Goal: Transaction & Acquisition: Purchase product/service

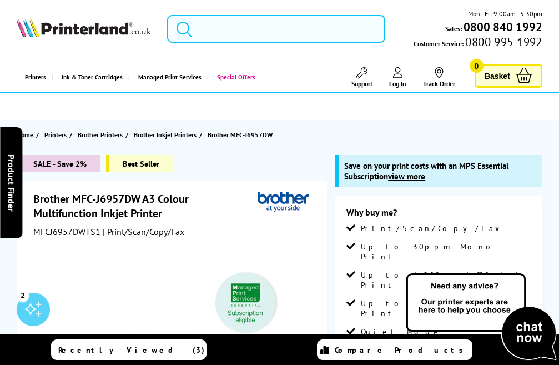
click at [262, 36] on input "search" at bounding box center [276, 29] width 219 height 28
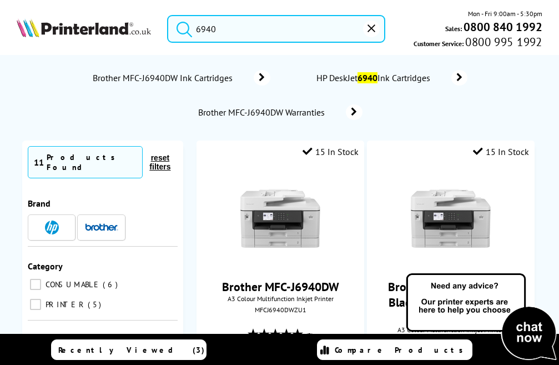
type input "6940"
click at [168, 15] on button "submit" at bounding box center [182, 27] width 28 height 24
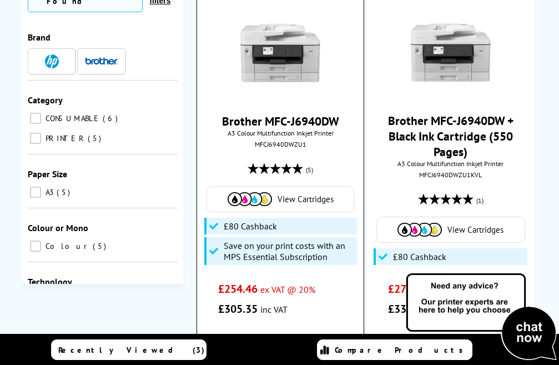
scroll to position [166, 0]
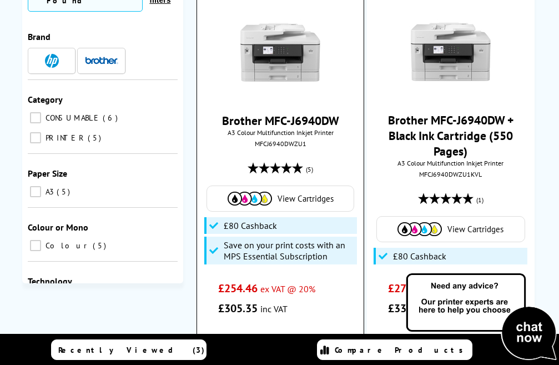
click at [281, 103] on div "Brother MFC-J6940DW A3 Colour Multifunction Inkjet Printer MFCJ6940DWZU1 (5) Vi…" at bounding box center [280, 158] width 155 height 319
click at [300, 118] on link "Brother MFC-J6940DW" at bounding box center [280, 121] width 117 height 16
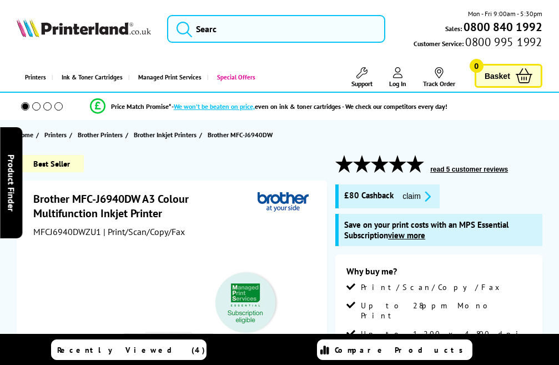
click at [431, 190] on icon "promo-description" at bounding box center [426, 196] width 10 height 12
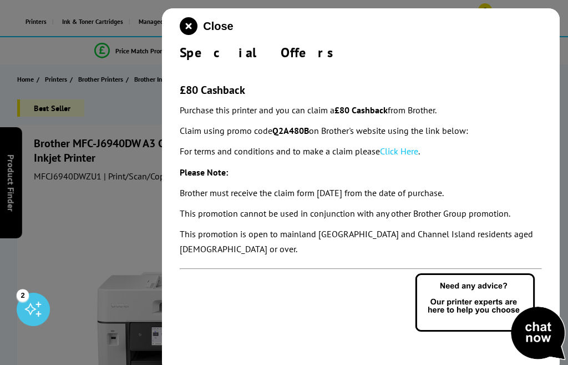
click at [394, 151] on link "Click Here" at bounding box center [399, 150] width 38 height 11
click at [403, 152] on link "Click Here" at bounding box center [399, 150] width 38 height 11
click at [191, 29] on icon "close modal" at bounding box center [189, 26] width 18 height 18
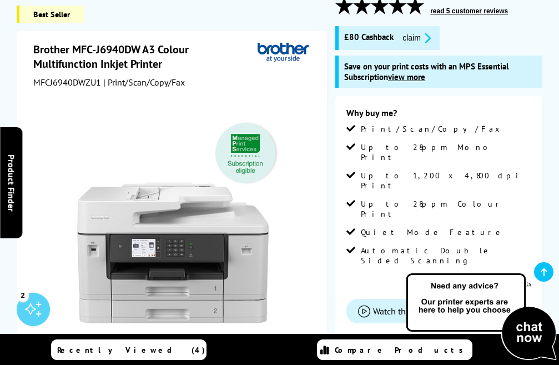
scroll to position [111, 0]
